Goal: Task Accomplishment & Management: Complete application form

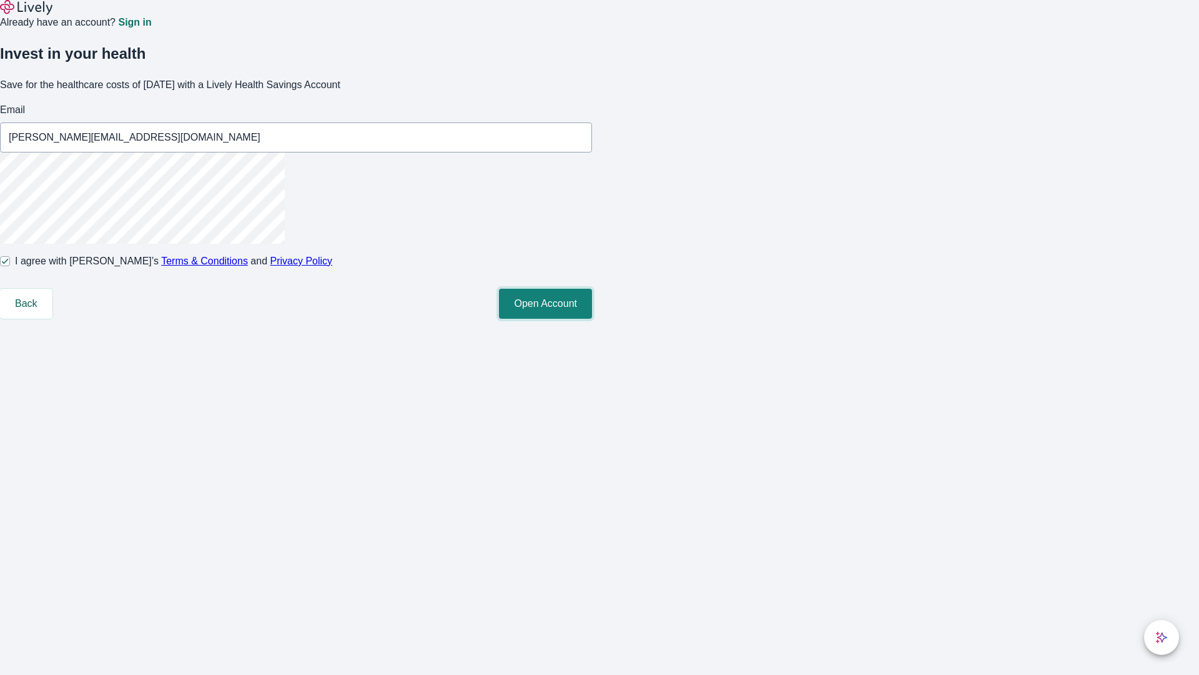
click at [592, 319] on button "Open Account" at bounding box center [545, 304] width 93 height 30
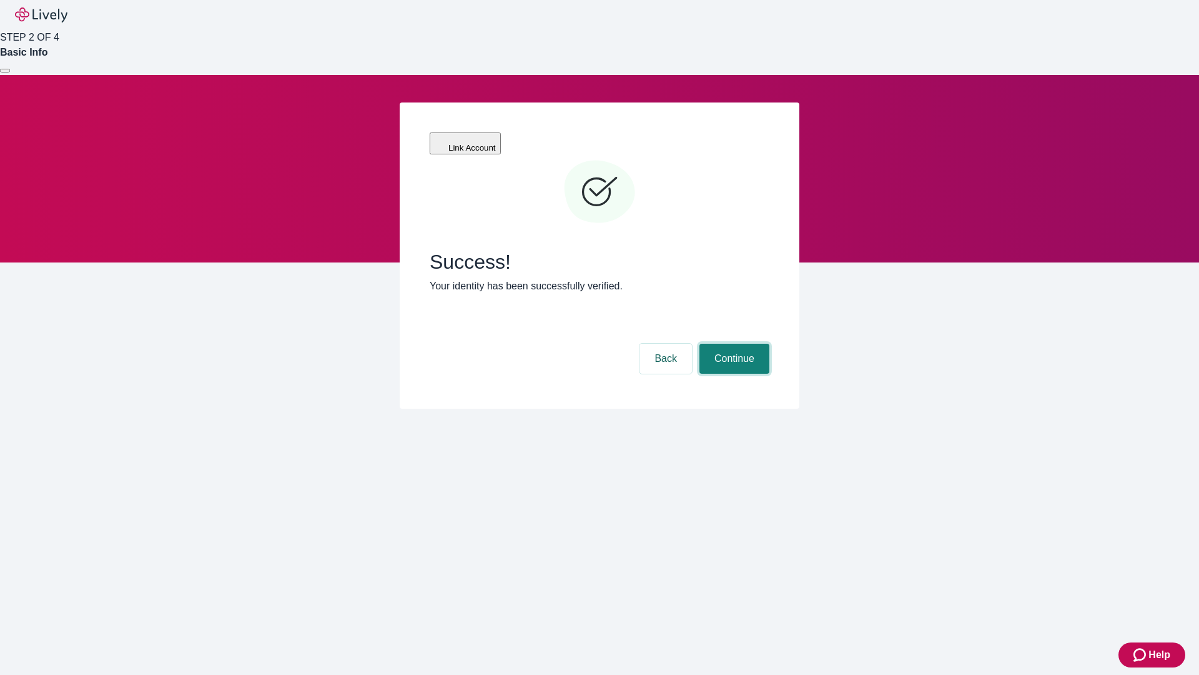
click at [733, 344] on button "Continue" at bounding box center [735, 359] width 70 height 30
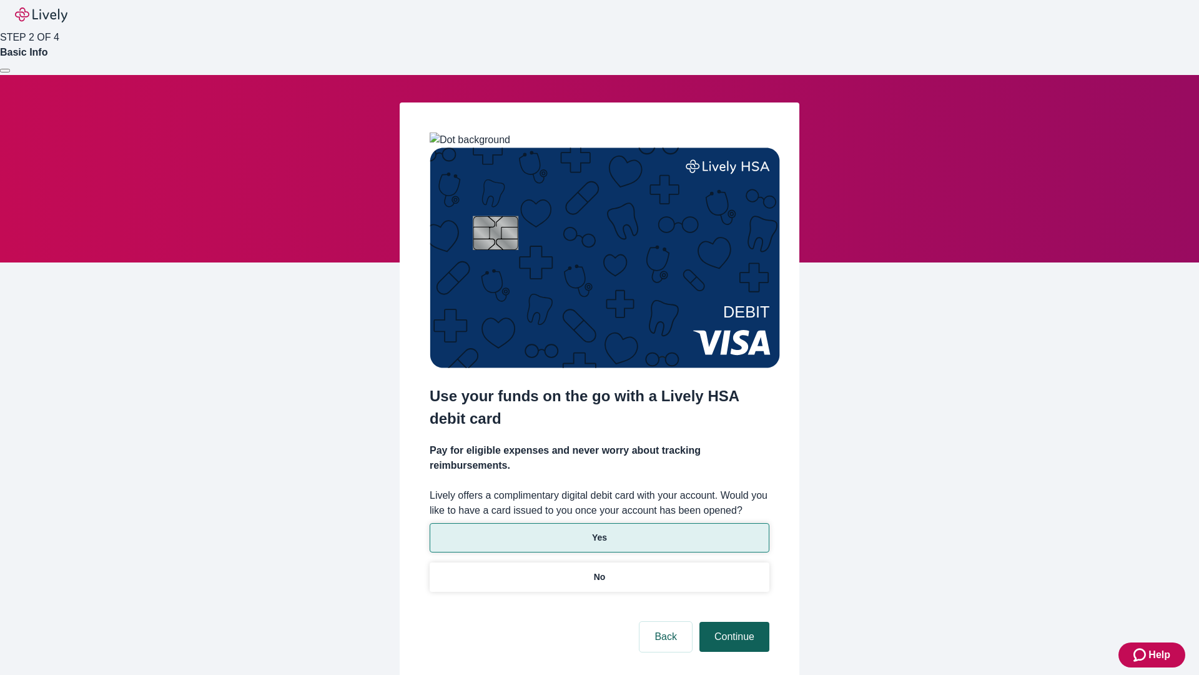
click at [599, 531] on p "Yes" at bounding box center [599, 537] width 15 height 13
click at [733, 622] on button "Continue" at bounding box center [735, 637] width 70 height 30
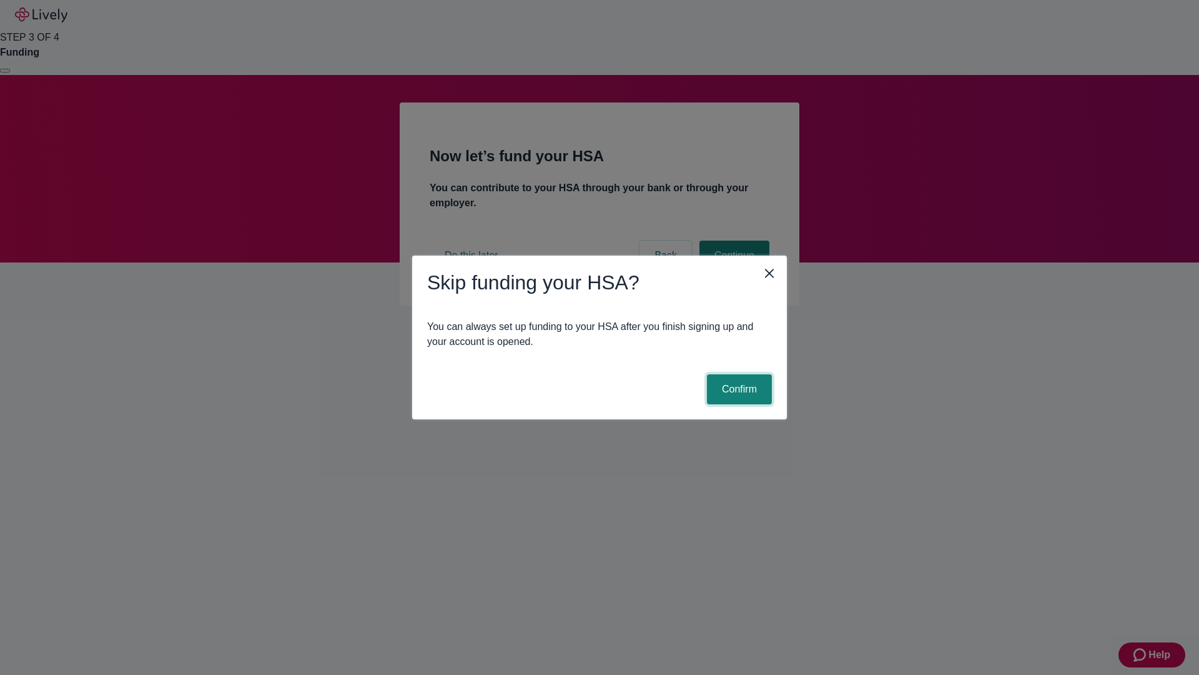
click at [738, 389] on button "Confirm" at bounding box center [739, 389] width 65 height 30
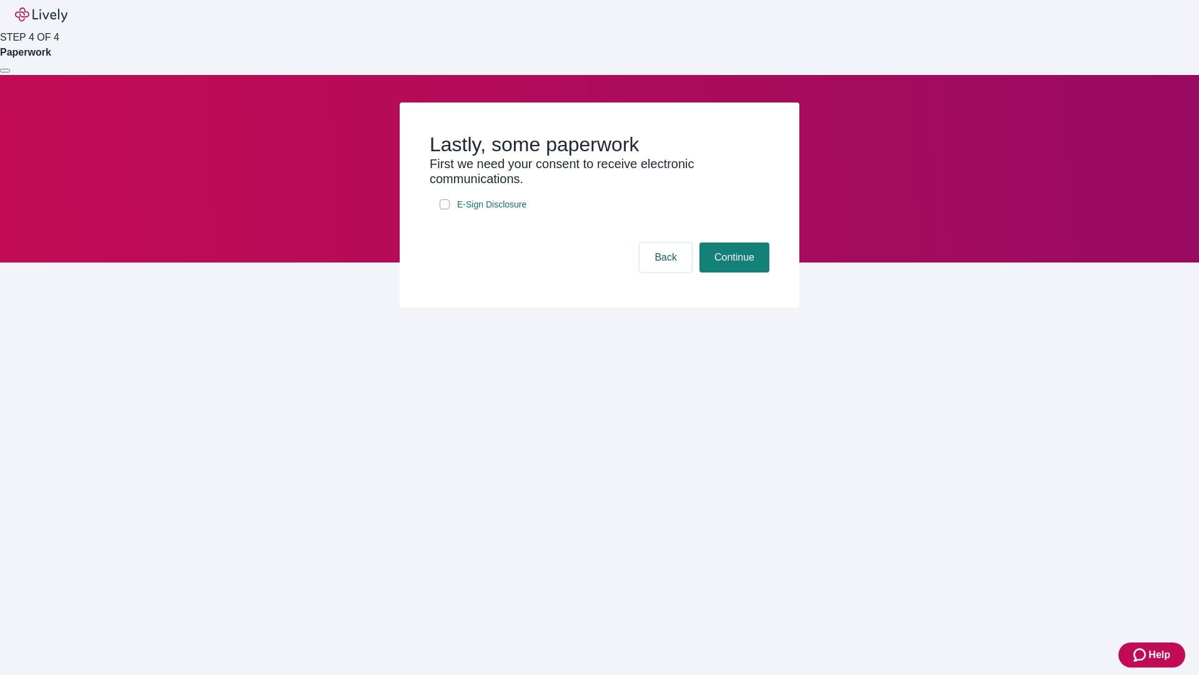
click at [445, 209] on input "E-Sign Disclosure" at bounding box center [445, 204] width 10 height 10
checkbox input "true"
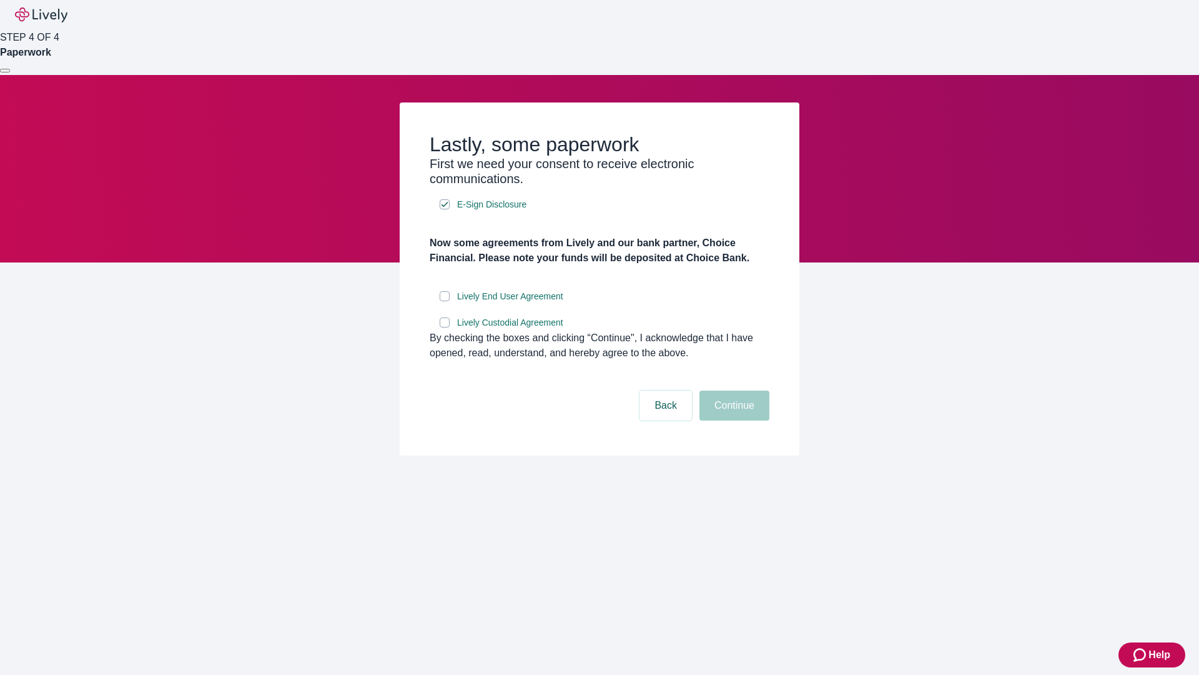
click at [445, 301] on input "Lively End User Agreement" at bounding box center [445, 296] width 10 height 10
checkbox input "true"
click at [445, 327] on input "Lively Custodial Agreement" at bounding box center [445, 322] width 10 height 10
checkbox input "true"
click at [733, 420] on button "Continue" at bounding box center [735, 405] width 70 height 30
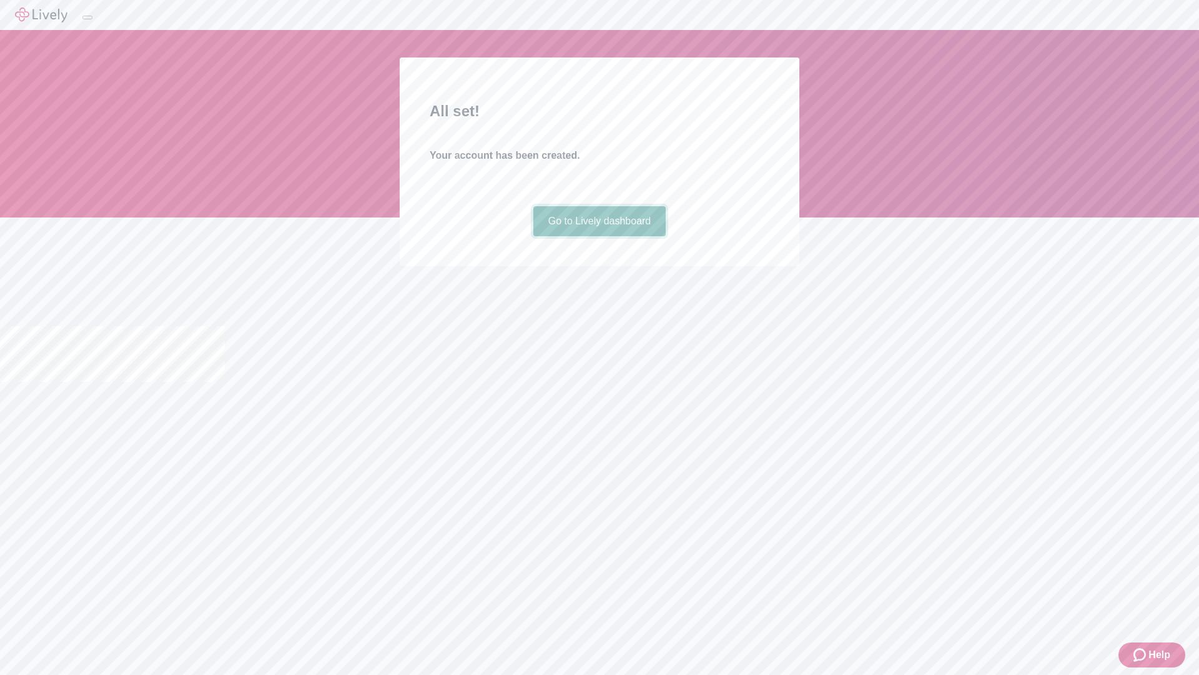
click at [599, 236] on link "Go to Lively dashboard" at bounding box center [600, 221] width 133 height 30
